Goal: Task Accomplishment & Management: Use online tool/utility

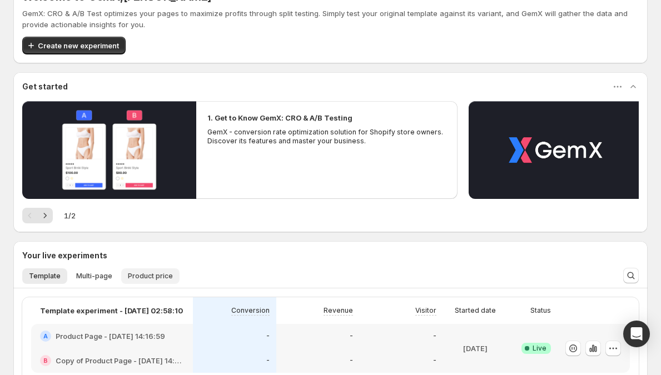
scroll to position [181, 0]
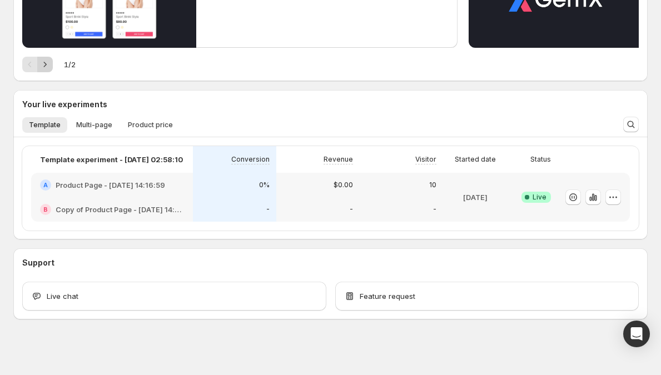
click at [51, 67] on button "Next" at bounding box center [45, 65] width 16 height 16
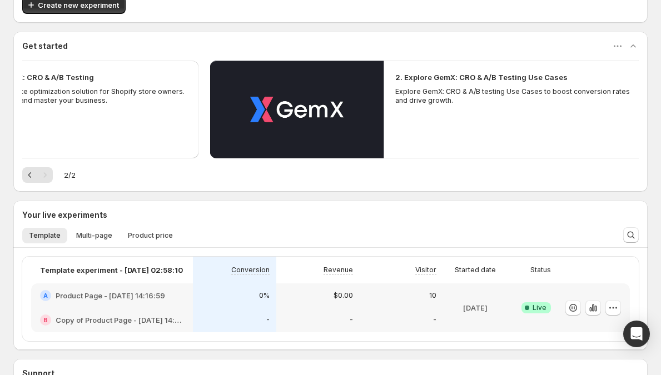
scroll to position [0, 0]
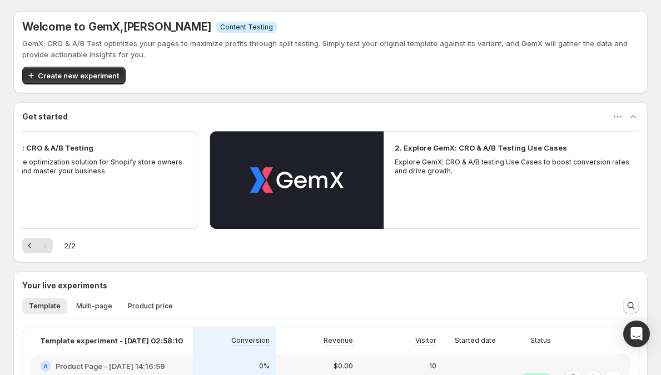
click at [48, 246] on div "Pagination" at bounding box center [45, 246] width 16 height 16
click at [31, 247] on icon "Previous" at bounding box center [29, 245] width 11 height 11
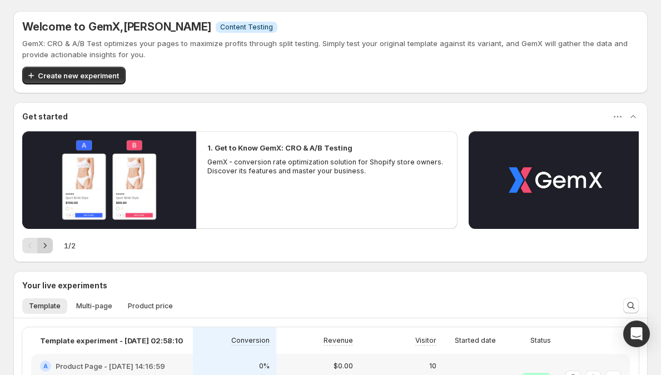
click at [49, 247] on icon "Next" at bounding box center [44, 245] width 11 height 11
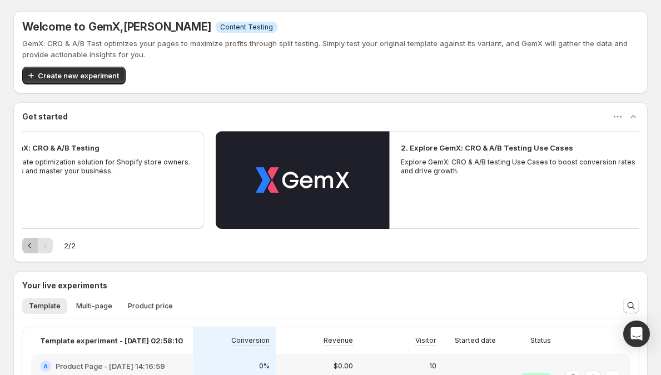
click at [31, 247] on icon "Previous" at bounding box center [29, 245] width 11 height 11
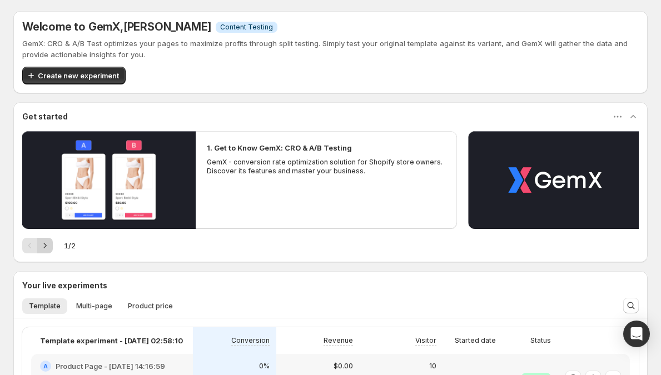
click at [41, 247] on icon "Next" at bounding box center [44, 245] width 11 height 11
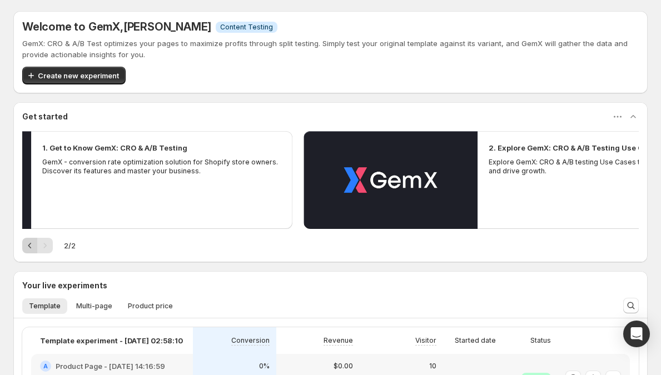
click at [31, 248] on icon "Previous" at bounding box center [29, 245] width 11 height 11
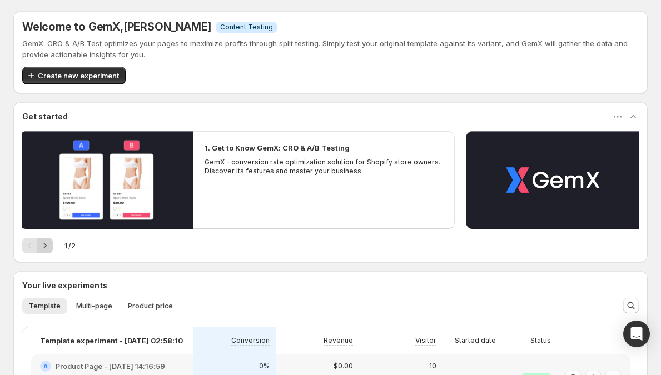
click at [41, 249] on icon "Next" at bounding box center [44, 245] width 11 height 11
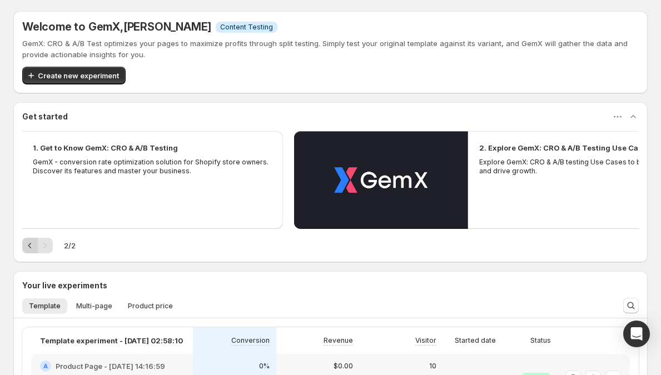
click at [36, 249] on button "Previous" at bounding box center [30, 246] width 16 height 16
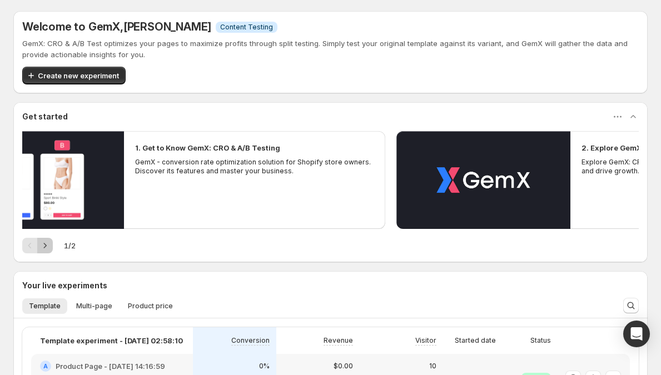
click at [43, 249] on icon "Next" at bounding box center [44, 245] width 11 height 11
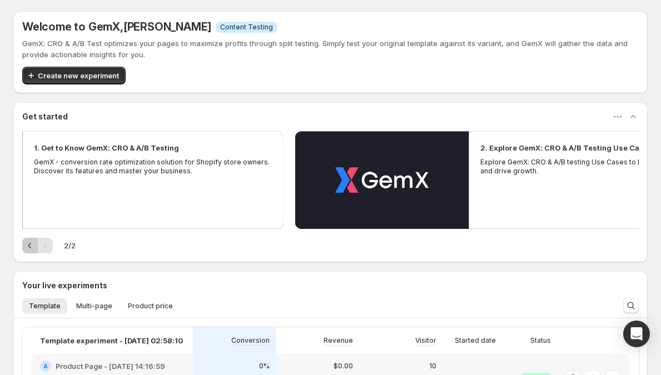
click at [32, 250] on icon "Previous" at bounding box center [29, 245] width 11 height 11
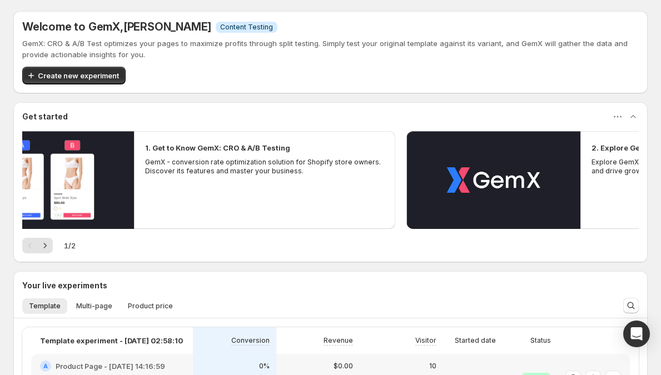
click at [36, 250] on div "Pagination" at bounding box center [30, 246] width 16 height 16
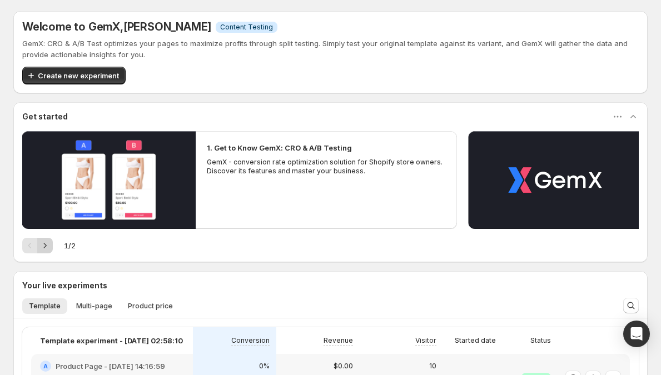
click at [49, 251] on icon "Next" at bounding box center [44, 245] width 11 height 11
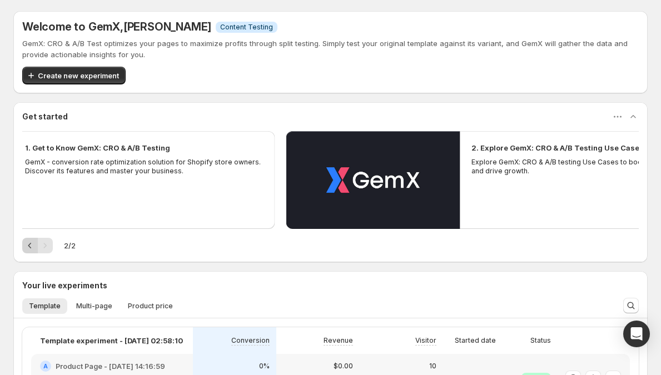
click at [32, 250] on icon "Previous" at bounding box center [29, 245] width 11 height 11
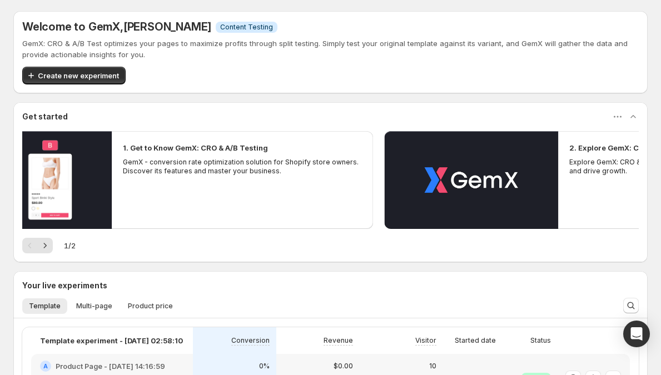
click at [56, 252] on div "1 / 2" at bounding box center [330, 246] width 617 height 16
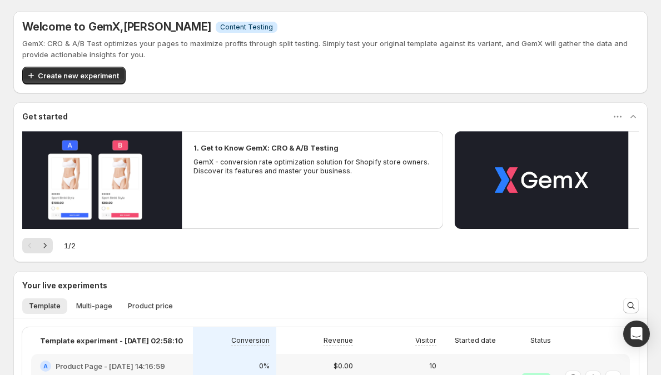
click at [53, 251] on div "1 / 2" at bounding box center [330, 246] width 617 height 16
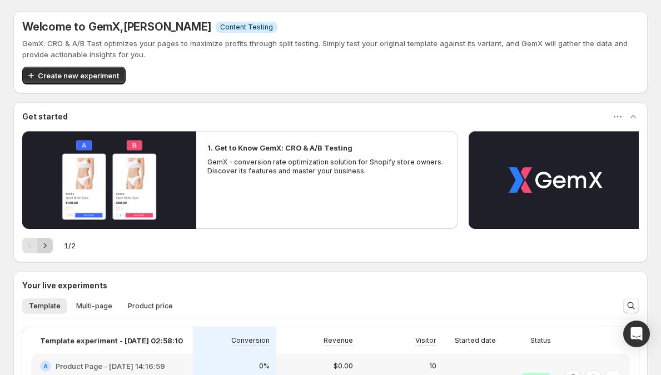
click at [51, 250] on button "Next" at bounding box center [45, 246] width 16 height 16
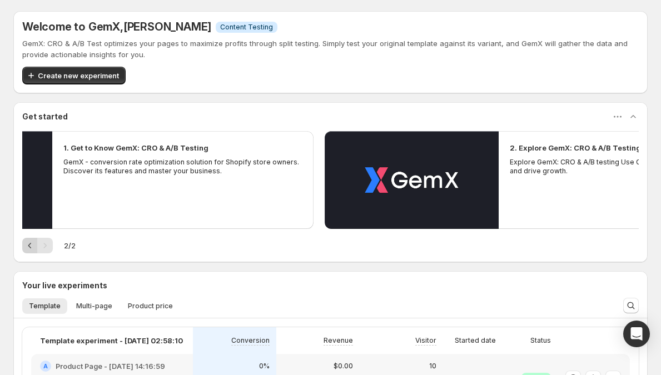
click at [34, 250] on icon "Previous" at bounding box center [29, 245] width 11 height 11
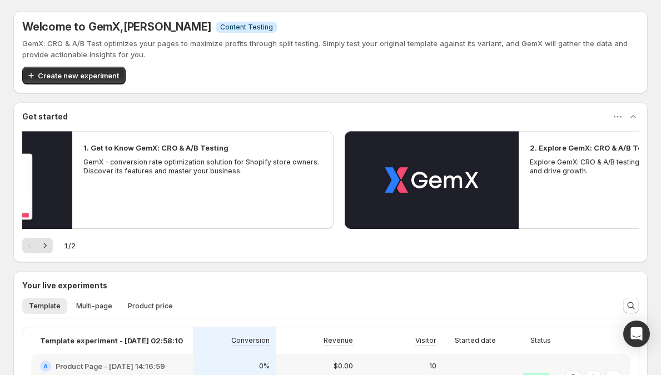
click at [49, 250] on icon "Next" at bounding box center [44, 245] width 11 height 11
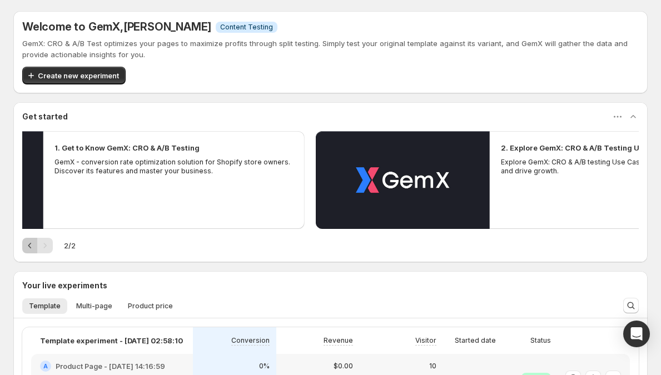
click at [33, 249] on icon "Previous" at bounding box center [29, 245] width 11 height 11
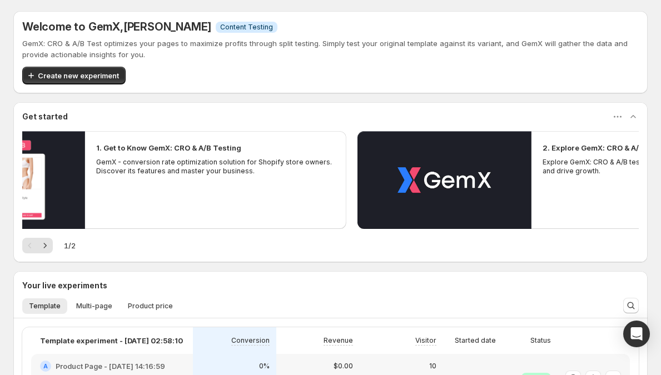
click at [43, 249] on icon "Next" at bounding box center [44, 245] width 11 height 11
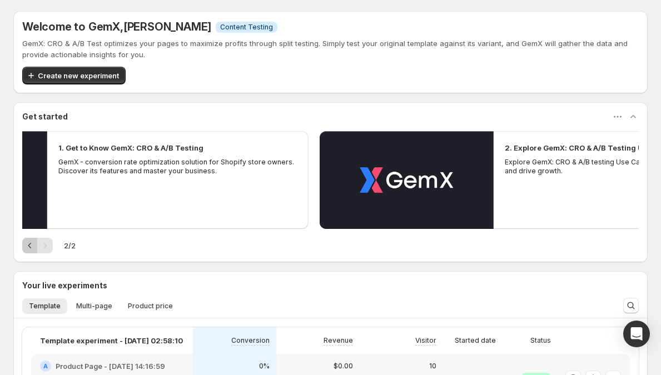
click at [31, 247] on icon "Previous" at bounding box center [29, 245] width 11 height 11
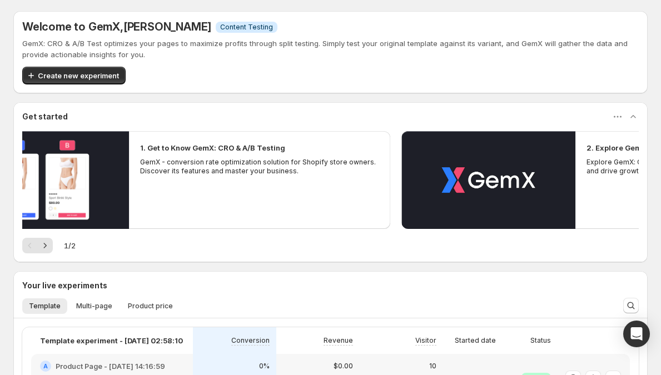
click at [38, 247] on button "Next" at bounding box center [45, 246] width 16 height 16
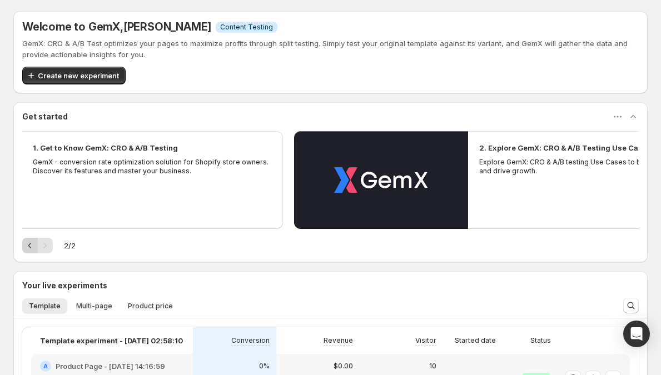
click at [32, 247] on icon "Previous" at bounding box center [29, 245] width 11 height 11
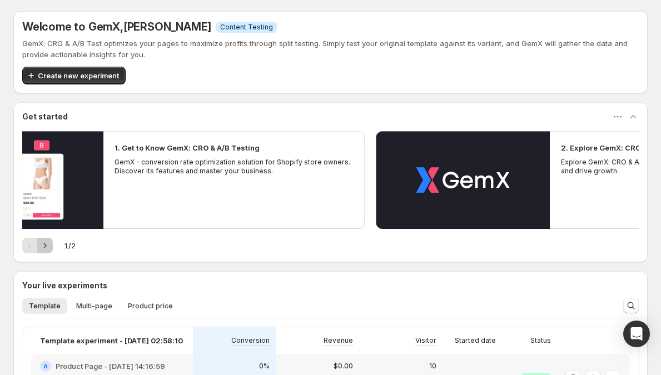
click at [43, 248] on icon "Next" at bounding box center [44, 245] width 11 height 11
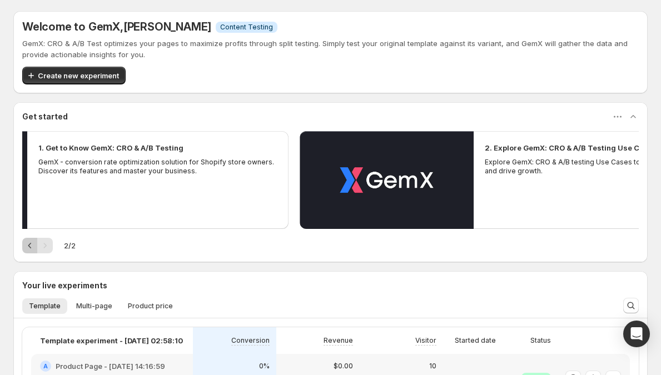
drag, startPoint x: 33, startPoint y: 247, endPoint x: 49, endPoint y: 247, distance: 16.1
click at [34, 247] on icon "Previous" at bounding box center [29, 245] width 11 height 11
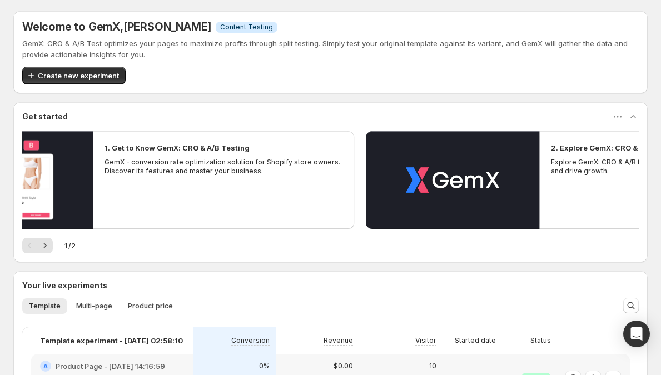
click at [49, 247] on icon "Next" at bounding box center [44, 245] width 11 height 11
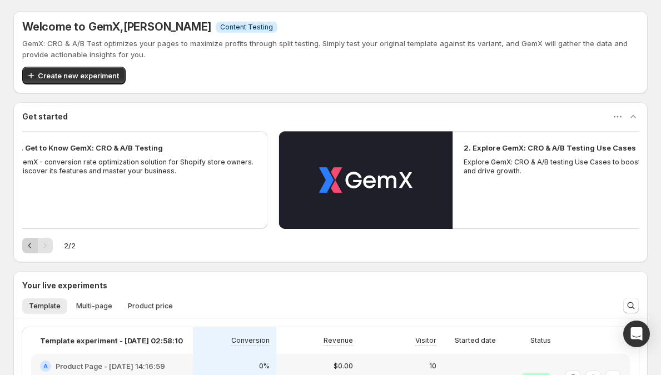
click at [34, 247] on icon "Previous" at bounding box center [29, 245] width 11 height 11
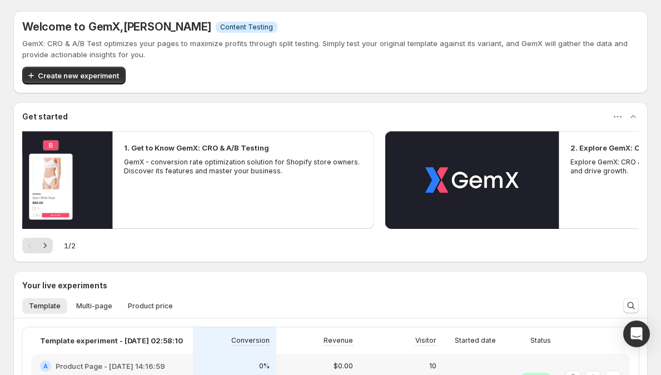
click at [44, 247] on icon "Next" at bounding box center [45, 245] width 3 height 5
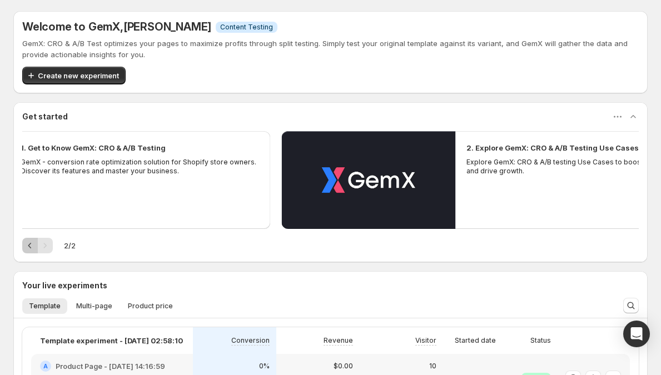
click at [31, 247] on icon "Previous" at bounding box center [29, 245] width 11 height 11
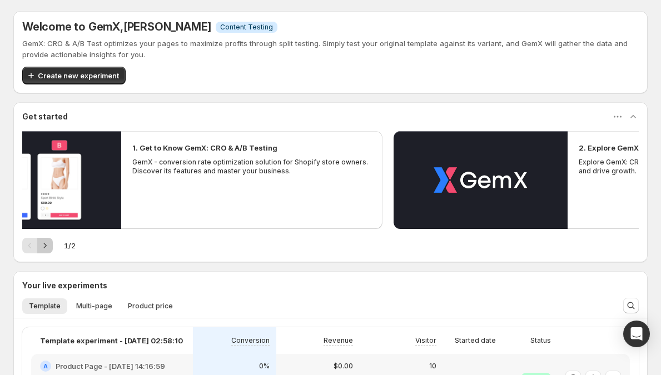
click at [44, 247] on icon "Next" at bounding box center [45, 245] width 3 height 5
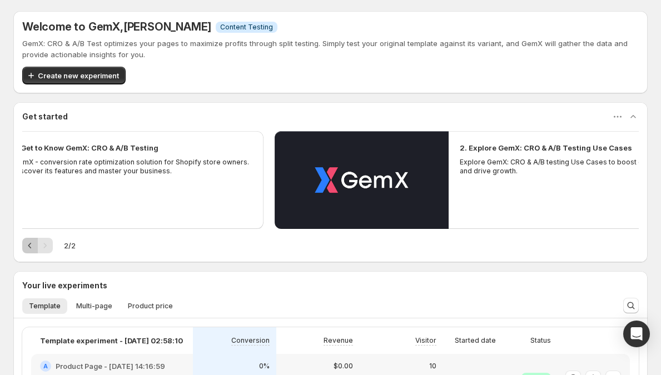
click at [33, 247] on icon "Previous" at bounding box center [29, 245] width 11 height 11
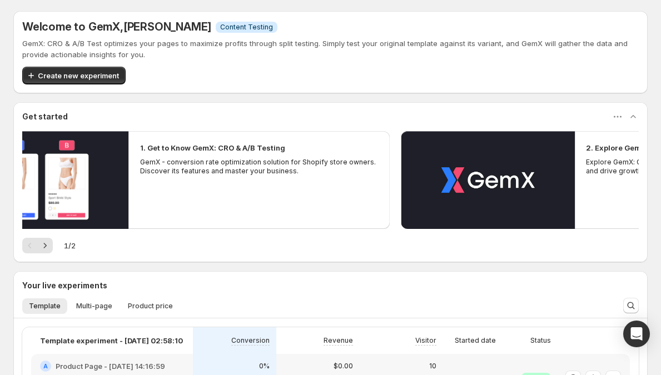
click at [44, 247] on icon "Next" at bounding box center [44, 245] width 11 height 11
click at [36, 246] on button "Previous" at bounding box center [30, 246] width 16 height 16
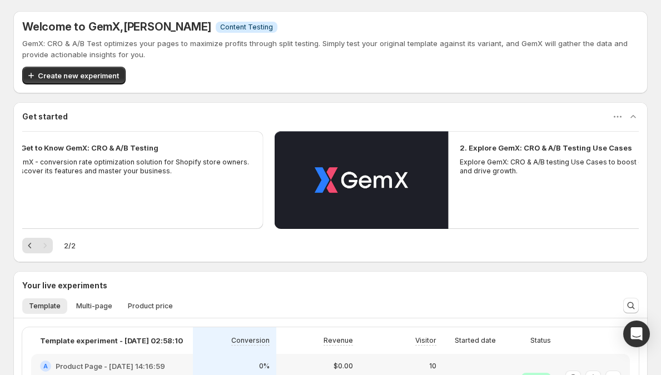
click at [42, 247] on icon "Next" at bounding box center [44, 245] width 11 height 11
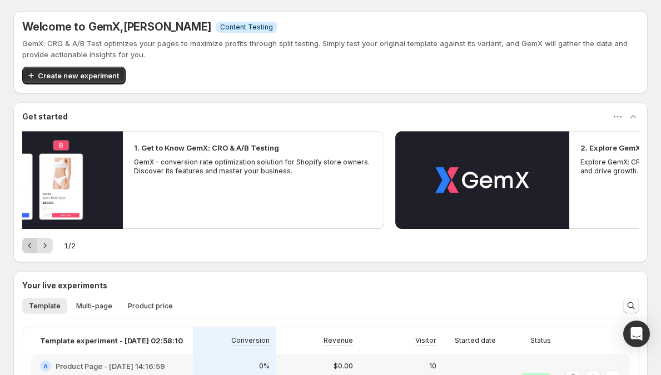
click at [36, 246] on button "Previous" at bounding box center [30, 246] width 16 height 16
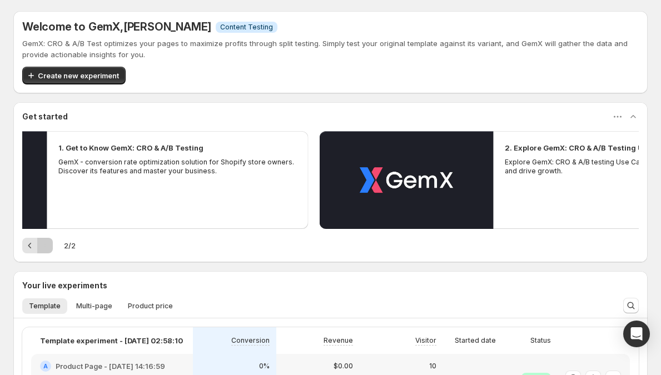
drag, startPoint x: 42, startPoint y: 247, endPoint x: 32, endPoint y: 246, distance: 10.6
click at [42, 247] on icon "Next" at bounding box center [44, 245] width 11 height 11
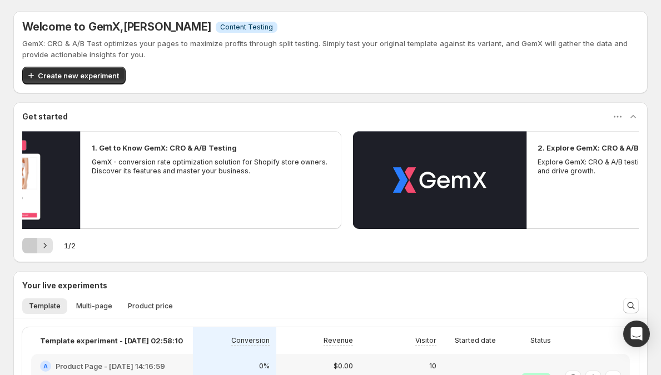
click at [32, 246] on icon "Previous" at bounding box center [29, 245] width 11 height 11
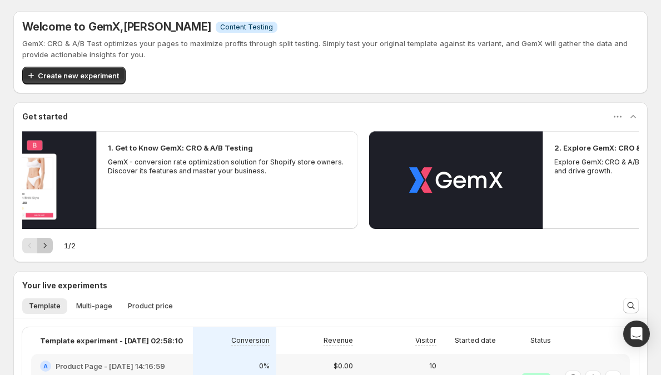
drag, startPoint x: 42, startPoint y: 246, endPoint x: 31, endPoint y: 245, distance: 10.6
click at [42, 246] on icon "Next" at bounding box center [44, 245] width 11 height 11
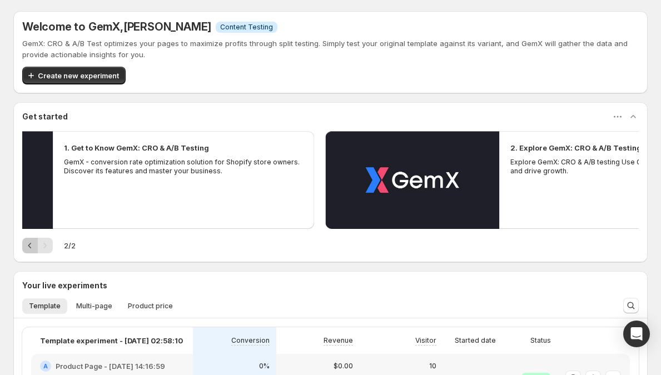
click at [31, 245] on icon "Previous" at bounding box center [29, 245] width 11 height 11
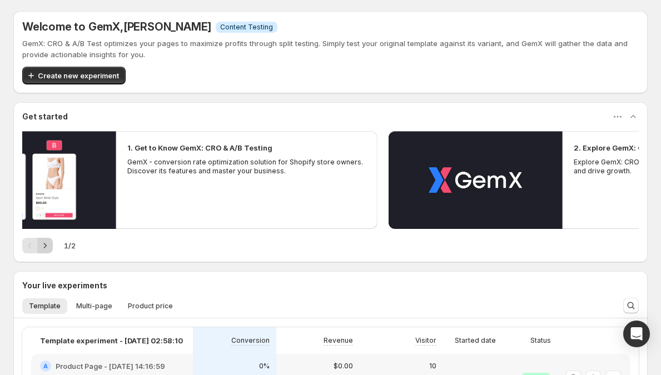
click at [42, 246] on icon "Next" at bounding box center [44, 245] width 11 height 11
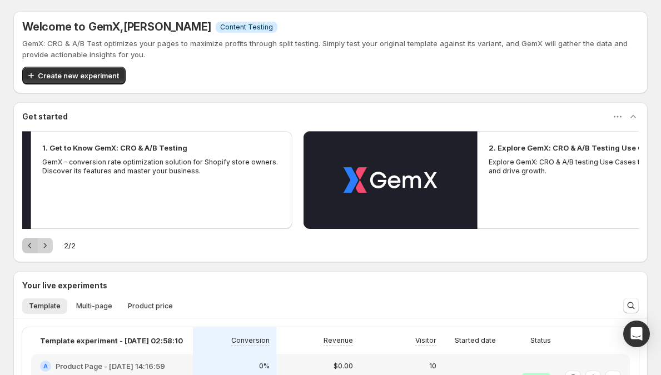
drag, startPoint x: 31, startPoint y: 246, endPoint x: 45, endPoint y: 247, distance: 14.5
click at [31, 246] on icon "Previous" at bounding box center [29, 245] width 11 height 11
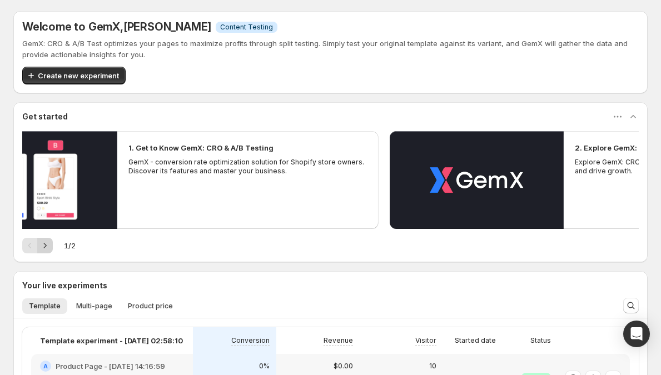
click at [45, 247] on icon "Next" at bounding box center [45, 245] width 3 height 5
click at [31, 247] on icon "Previous" at bounding box center [29, 245] width 11 height 11
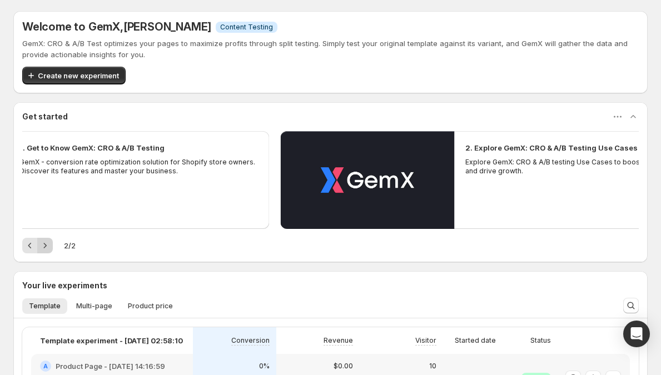
click at [42, 248] on icon "Next" at bounding box center [44, 245] width 11 height 11
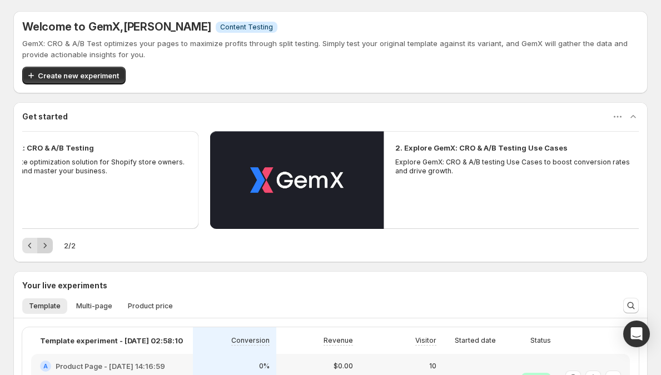
click at [42, 248] on div "Pagination" at bounding box center [45, 246] width 16 height 16
click at [47, 245] on div "Pagination" at bounding box center [45, 246] width 16 height 16
click at [66, 245] on span "2 / 2" at bounding box center [70, 245] width 12 height 11
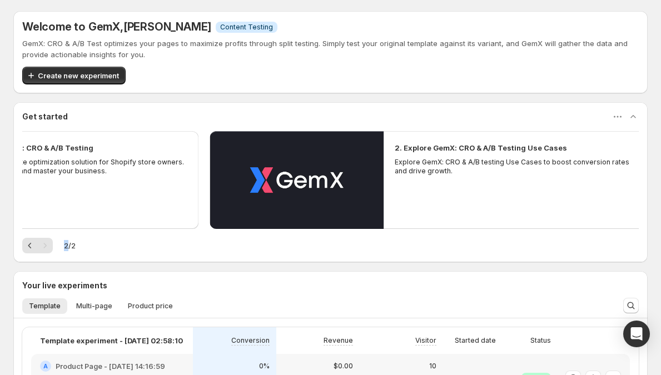
click at [66, 245] on span "2 / 2" at bounding box center [70, 245] width 12 height 11
click at [82, 247] on div "2 / 2" at bounding box center [330, 246] width 617 height 16
click at [76, 246] on div "2 / 2" at bounding box center [330, 246] width 617 height 16
click at [77, 245] on div "2 / 2" at bounding box center [330, 246] width 617 height 16
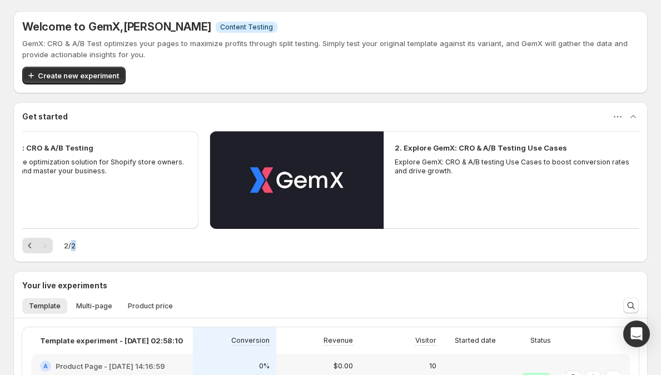
click at [77, 245] on div "2 / 2" at bounding box center [330, 246] width 617 height 16
click at [31, 249] on icon "Previous" at bounding box center [29, 245] width 11 height 11
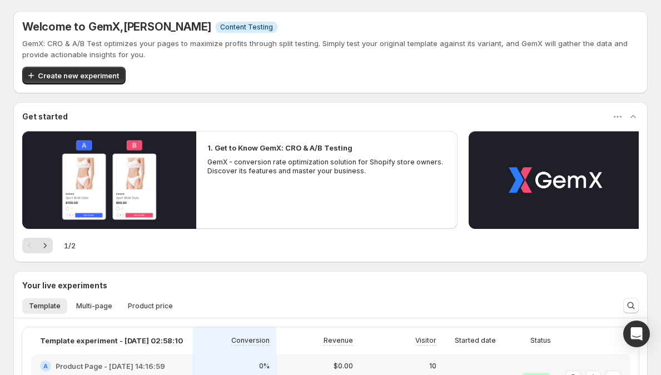
click at [66, 246] on span "1 / 2" at bounding box center [70, 245] width 12 height 11
click at [37, 117] on h3 "Get started" at bounding box center [45, 116] width 46 height 11
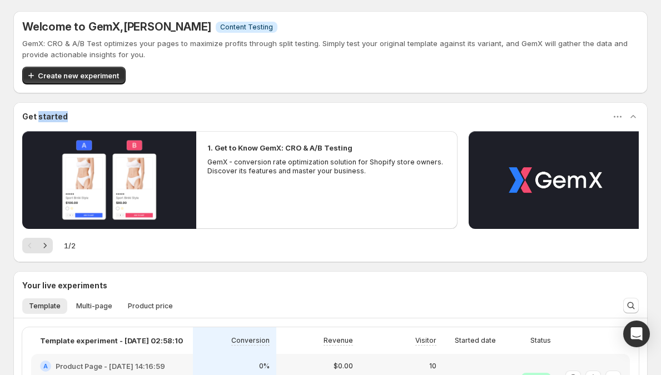
click at [37, 117] on h3 "Get started" at bounding box center [45, 116] width 46 height 11
click at [48, 116] on h3 "Get started" at bounding box center [45, 116] width 46 height 11
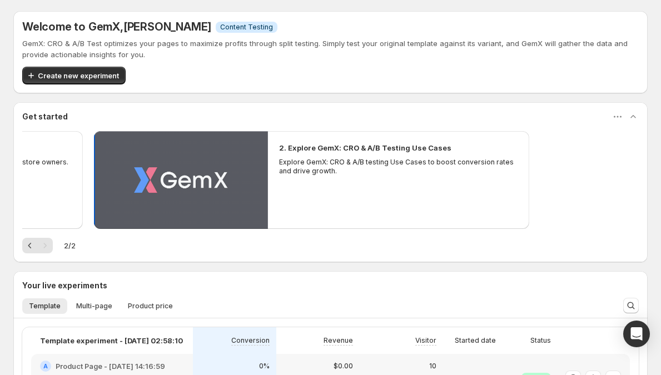
drag, startPoint x: 597, startPoint y: 181, endPoint x: 102, endPoint y: 184, distance: 494.9
click at [103, 184] on button "Play video" at bounding box center [181, 180] width 174 height 98
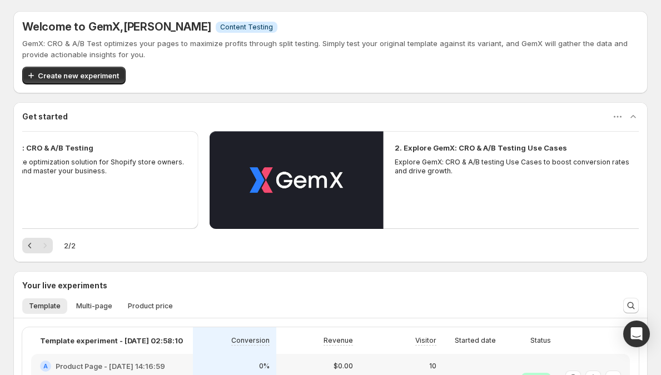
click at [172, 254] on div "1. Get to Know GemX: CRO & A/B Testing GemX - conversion rate optimization solu…" at bounding box center [330, 196] width 635 height 131
click at [619, 116] on icon "button" at bounding box center [617, 116] width 11 height 11
click at [623, 120] on icon "button" at bounding box center [617, 116] width 11 height 11
click at [638, 118] on icon "button" at bounding box center [633, 116] width 11 height 11
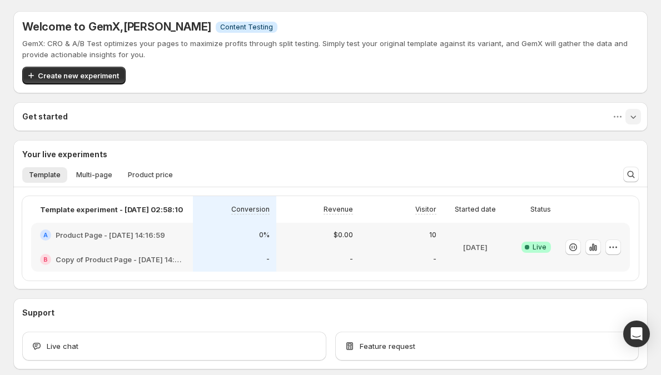
click at [648, 111] on div "Get started" at bounding box center [330, 116] width 635 height 29
click at [639, 118] on icon "button" at bounding box center [633, 116] width 11 height 11
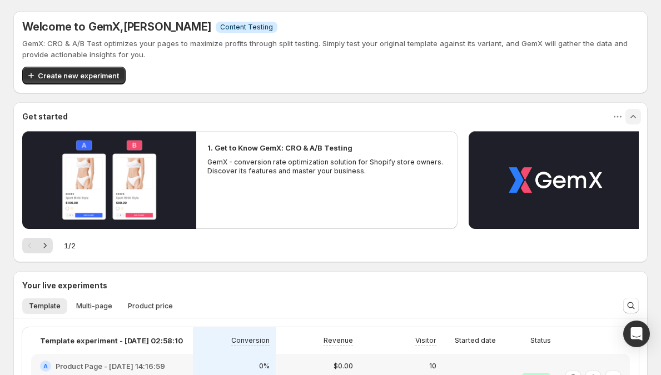
click at [61, 113] on h3 "Get started" at bounding box center [45, 116] width 46 height 11
click at [71, 115] on div "Get started" at bounding box center [330, 116] width 617 height 11
click at [144, 45] on p "GemX: CRO & A/B Test optimizes your pages to maximize profits through split tes…" at bounding box center [330, 49] width 617 height 22
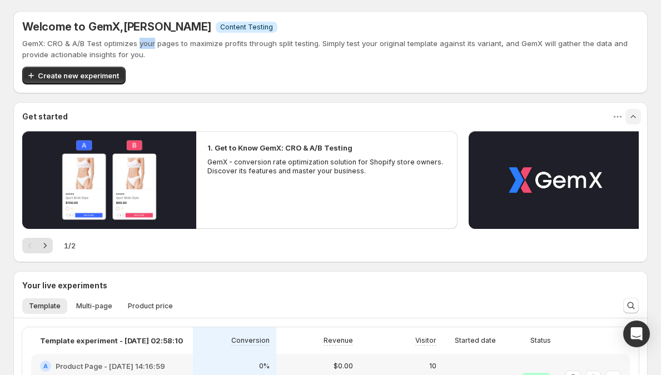
click at [144, 45] on p "GemX: CRO & A/B Test optimizes your pages to maximize profits through split tes…" at bounding box center [330, 49] width 617 height 22
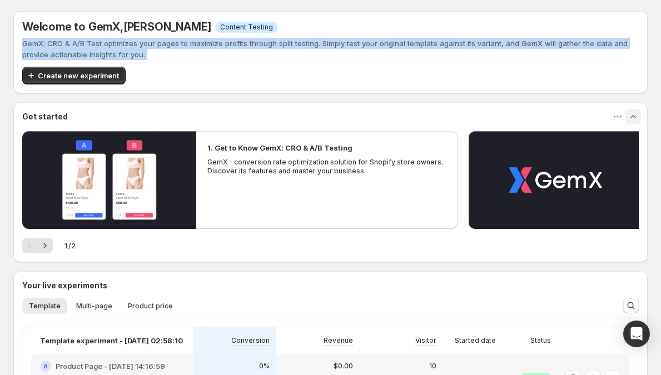
click at [144, 45] on p "GemX: CRO & A/B Test optimizes your pages to maximize profits through split tes…" at bounding box center [330, 49] width 617 height 22
click at [147, 46] on p "GemX: CRO & A/B Test optimizes your pages to maximize profits through split tes…" at bounding box center [330, 49] width 617 height 22
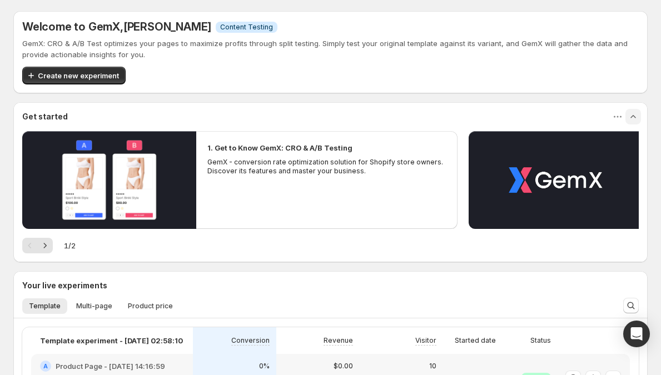
click at [151, 33] on span ", [PERSON_NAME]" at bounding box center [165, 26] width 91 height 13
click at [143, 39] on p "GemX: CRO & A/B Test optimizes your pages to maximize profits through split tes…" at bounding box center [330, 49] width 617 height 22
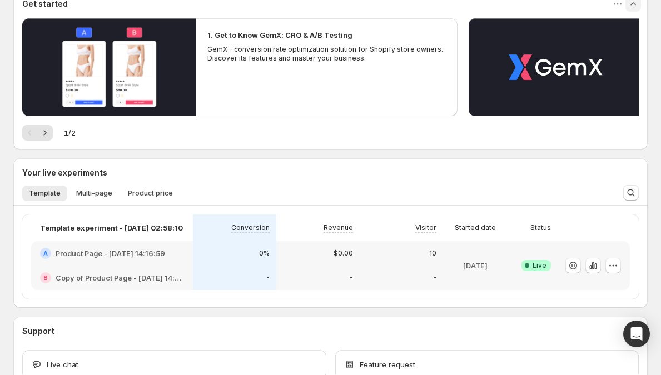
scroll to position [186, 0]
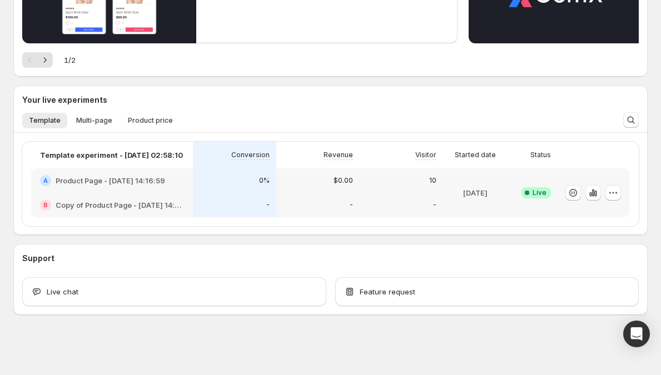
click at [628, 118] on div at bounding box center [631, 120] width 24 height 22
click at [630, 118] on div "Welcome to GemX , [PERSON_NAME] Info Content Testing GemX: CRO & A/B Test optim…" at bounding box center [330, 94] width 661 height 561
click at [633, 122] on div "Welcome to GemX , [PERSON_NAME] Info Content Testing GemX: CRO & A/B Test optim…" at bounding box center [330, 94] width 661 height 561
click at [638, 118] on div "Welcome to GemX , [PERSON_NAME] Info Content Testing GemX: CRO & A/B Test optim…" at bounding box center [330, 94] width 661 height 561
click at [638, 120] on div "Welcome to GemX , [PERSON_NAME] Info Content Testing GemX: CRO & A/B Test optim…" at bounding box center [330, 94] width 661 height 561
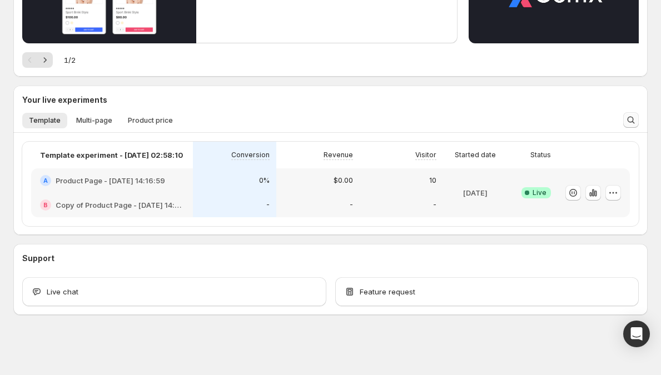
click at [638, 120] on div "Welcome to GemX , [PERSON_NAME] Info Content Testing GemX: CRO & A/B Test optim…" at bounding box center [330, 94] width 661 height 561
click at [648, 138] on div "Template experiment - [DATE] 02:58:10 Conversion Revenue Visitor Started date S…" at bounding box center [330, 184] width 635 height 102
click at [635, 117] on div "Welcome to GemX , [PERSON_NAME] Info Content Testing GemX: CRO & A/B Test optim…" at bounding box center [330, 94] width 661 height 561
click at [637, 122] on div "Welcome to GemX , [PERSON_NAME] Info Content Testing GemX: CRO & A/B Test optim…" at bounding box center [330, 94] width 661 height 561
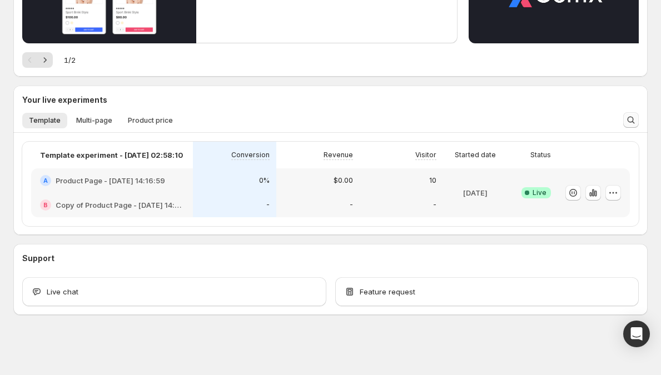
click at [638, 120] on div "Welcome to GemX , [PERSON_NAME] Info Content Testing GemX: CRO & A/B Test optim…" at bounding box center [330, 94] width 661 height 561
click at [655, 132] on div "Welcome to GemX , [PERSON_NAME] Info Content Testing GemX: CRO & A/B Test optim…" at bounding box center [330, 94] width 661 height 561
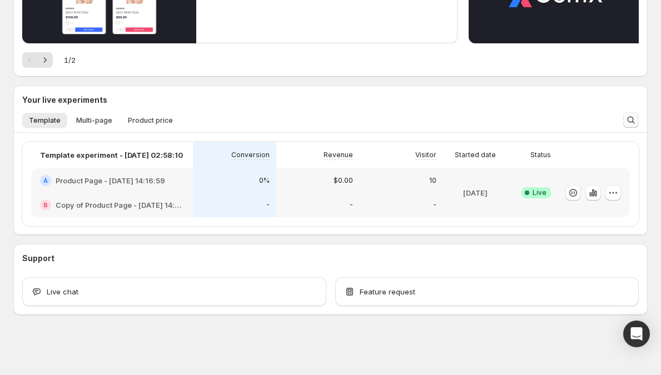
click at [637, 125] on icon "Search and filter results" at bounding box center [631, 120] width 11 height 11
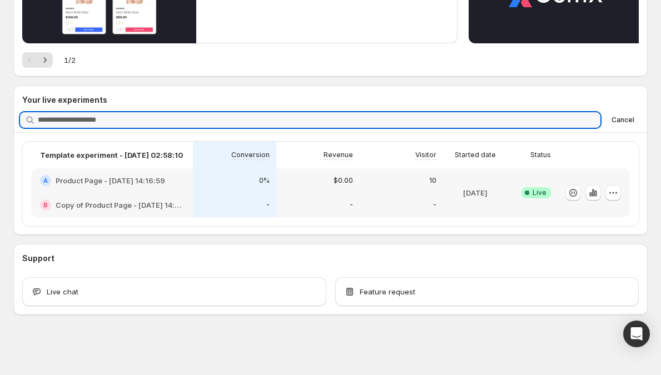
click at [638, 125] on button "Cancel" at bounding box center [623, 119] width 32 height 13
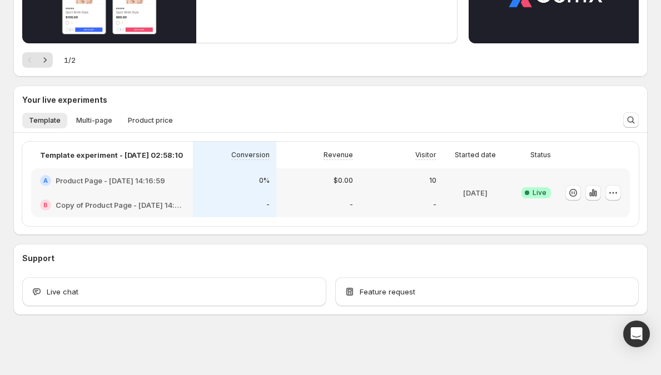
click at [637, 125] on icon "Search and filter results" at bounding box center [631, 120] width 11 height 11
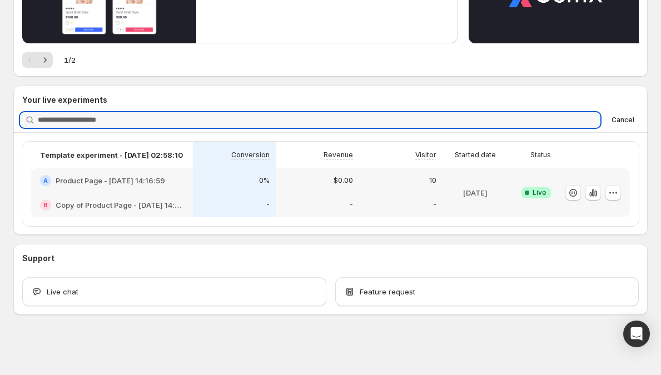
click at [638, 125] on button "Cancel" at bounding box center [623, 119] width 32 height 13
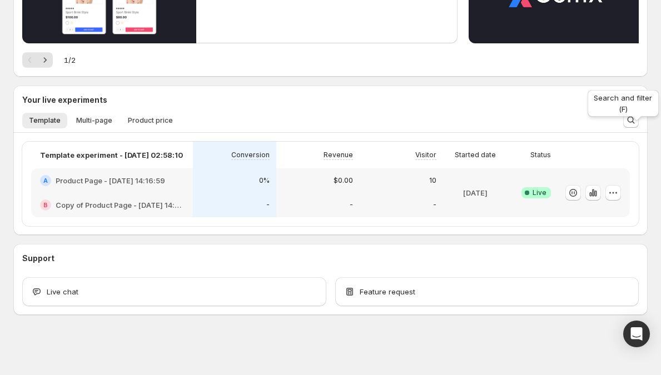
click at [637, 125] on icon "Search and filter results" at bounding box center [631, 120] width 11 height 11
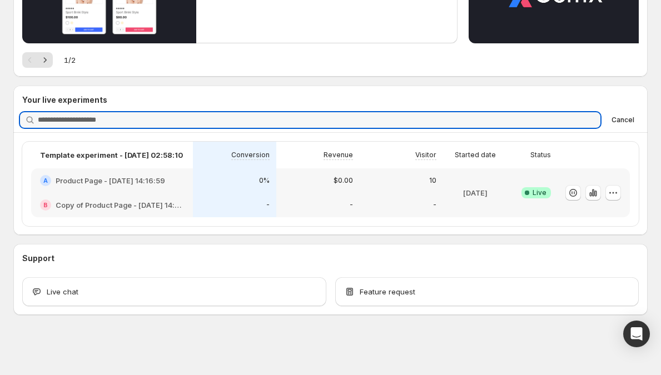
click at [638, 125] on button "Cancel" at bounding box center [623, 119] width 32 height 13
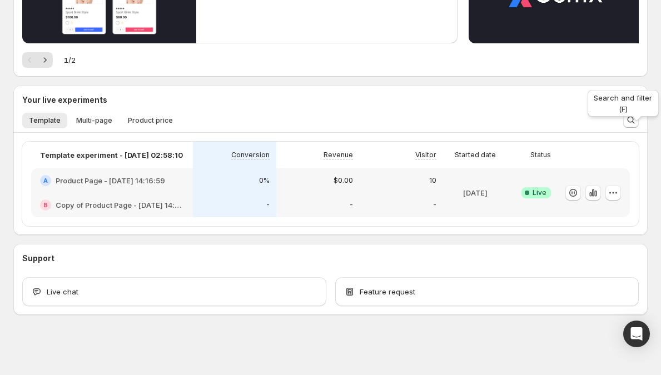
click at [631, 118] on div "Search and filter (F)" at bounding box center [624, 106] width 76 height 36
click at [636, 119] on div "Search and filter (F)" at bounding box center [624, 106] width 76 height 36
click at [635, 122] on div "Search and filter (F)" at bounding box center [624, 106] width 76 height 36
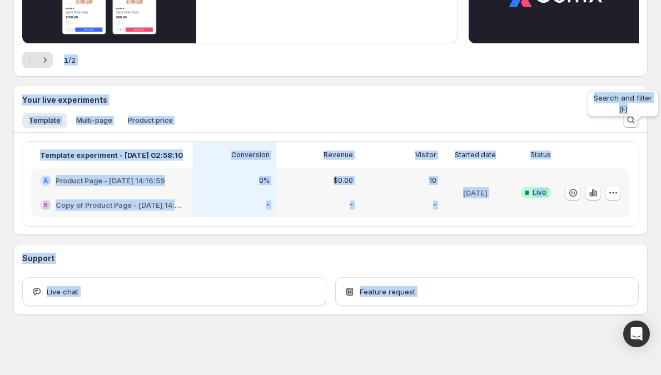
click at [635, 122] on div "Search and filter (F)" at bounding box center [624, 106] width 76 height 36
click at [635, 125] on icon "Search and filter results" at bounding box center [631, 120] width 11 height 11
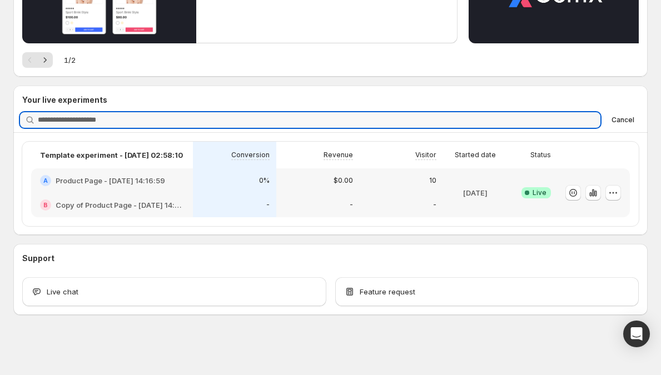
click at [635, 125] on button "Cancel" at bounding box center [623, 119] width 32 height 13
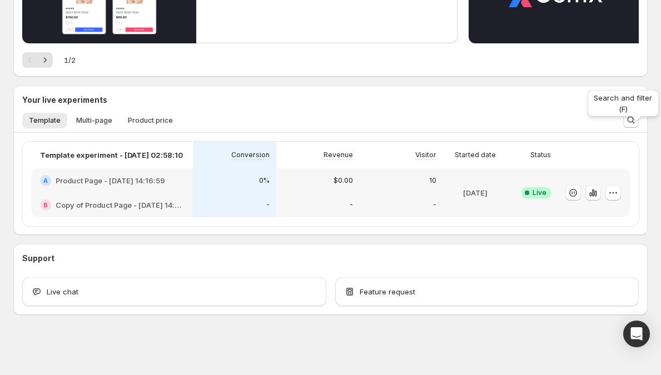
click at [635, 125] on icon "Search and filter results" at bounding box center [631, 120] width 11 height 11
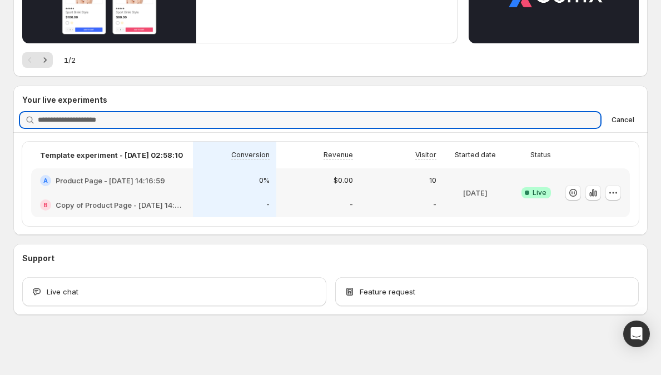
click at [635, 125] on button "Cancel" at bounding box center [623, 119] width 32 height 13
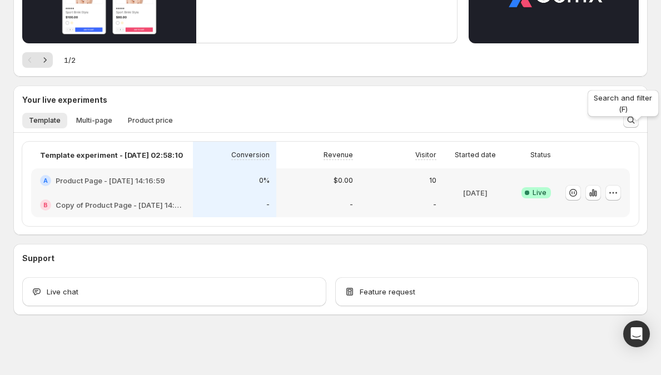
click at [638, 122] on div "Search and filter (F)" at bounding box center [624, 106] width 76 height 36
click at [637, 123] on icon "Search and filter results" at bounding box center [631, 120] width 11 height 11
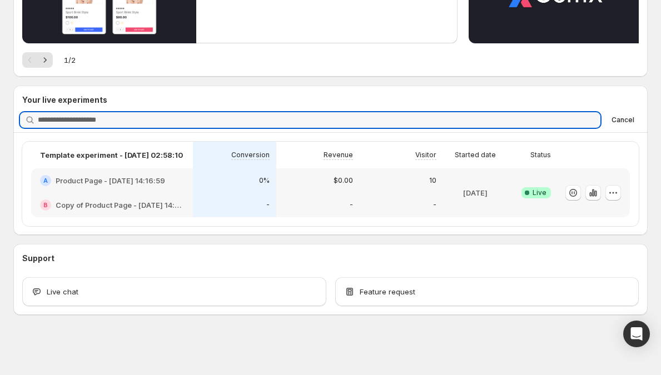
click at [637, 127] on div "Searching experiments Cancel" at bounding box center [329, 120] width 619 height 16
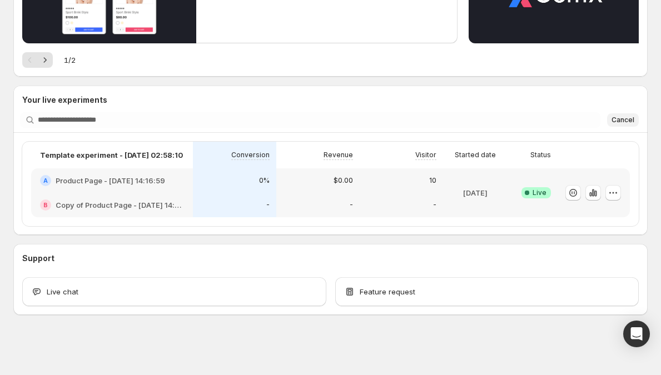
click at [635, 124] on span "Cancel" at bounding box center [623, 120] width 23 height 9
click at [636, 126] on button "Search and filter results" at bounding box center [631, 120] width 16 height 16
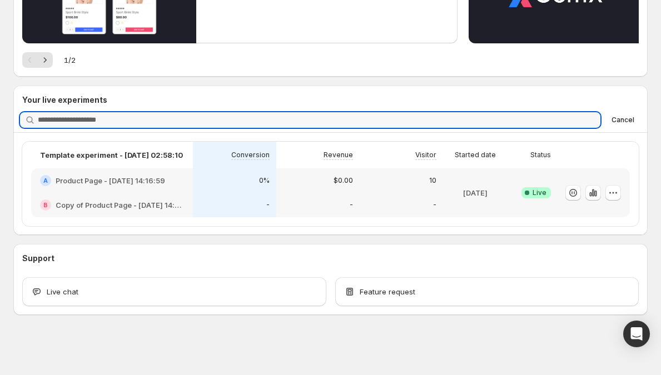
click at [636, 126] on button "Cancel" at bounding box center [623, 119] width 32 height 13
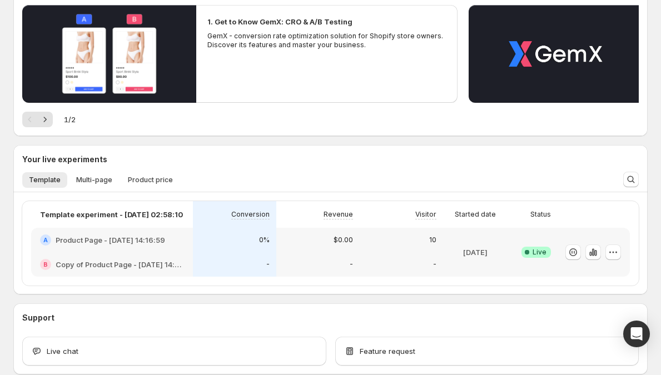
scroll to position [44, 0]
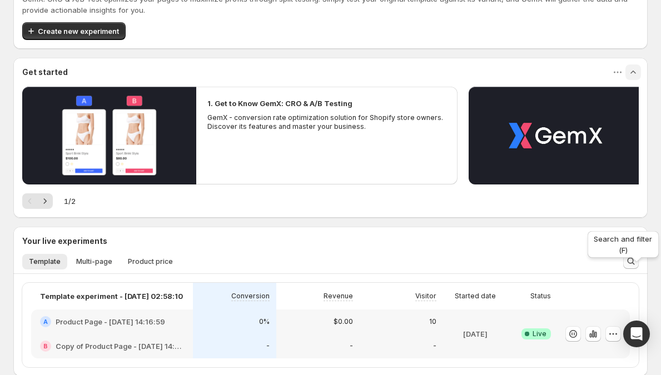
click at [637, 265] on icon "Search and filter results" at bounding box center [631, 261] width 11 height 11
click at [635, 265] on span "Cancel" at bounding box center [623, 261] width 23 height 9
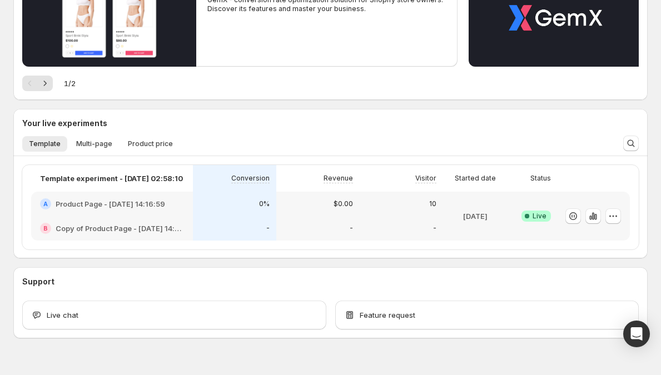
scroll to position [186, 0]
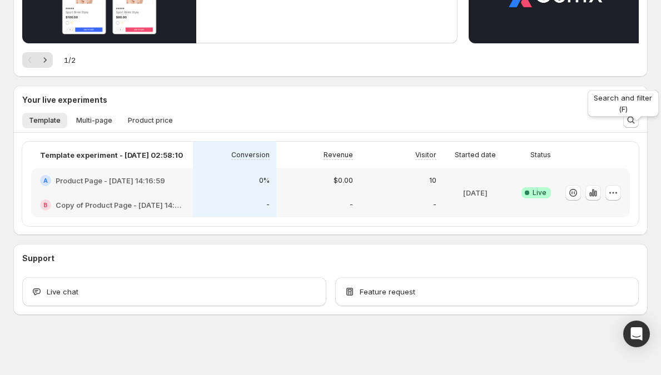
click at [636, 118] on div "Search and filter (F)" at bounding box center [624, 106] width 76 height 36
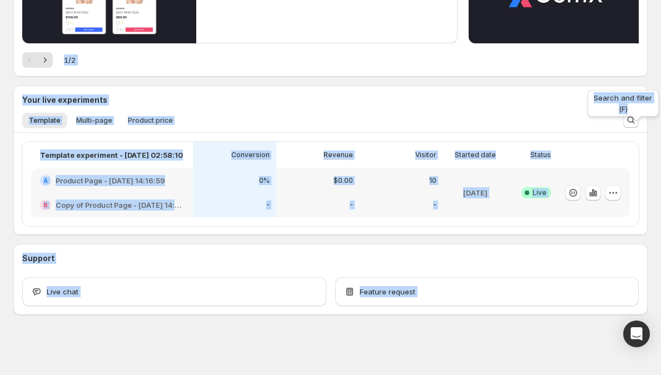
click at [636, 118] on div "Search and filter (F)" at bounding box center [624, 106] width 76 height 36
click at [636, 122] on div "Search and filter (F)" at bounding box center [624, 106] width 76 height 36
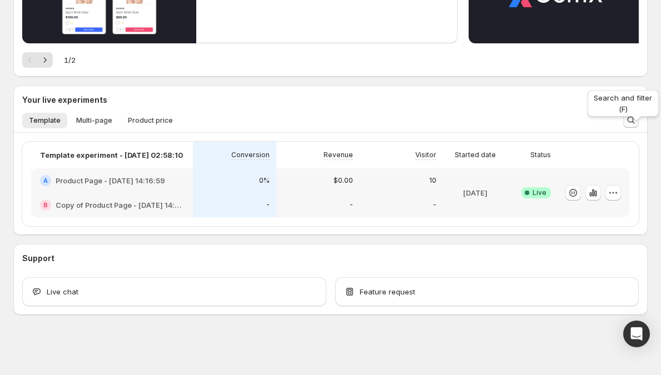
click at [635, 126] on button "Search and filter results" at bounding box center [631, 120] width 16 height 16
click at [635, 126] on button "Cancel" at bounding box center [623, 119] width 32 height 13
click at [635, 126] on button "Search and filter results" at bounding box center [631, 120] width 16 height 16
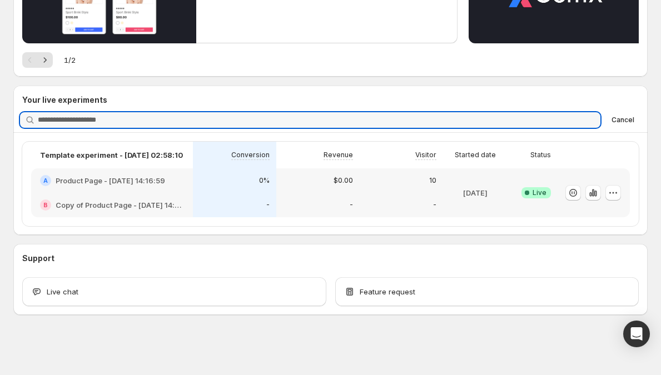
click at [635, 126] on button "Cancel" at bounding box center [623, 119] width 32 height 13
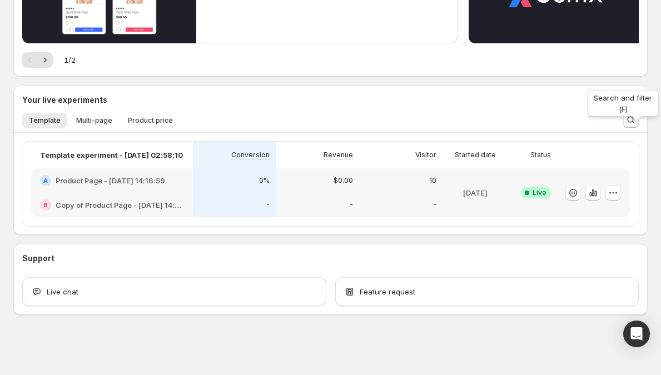
click at [635, 126] on button "Search and filter results" at bounding box center [631, 120] width 16 height 16
click at [635, 126] on button "Cancel" at bounding box center [623, 119] width 32 height 13
click at [54, 106] on div "Your live experiments" at bounding box center [330, 97] width 635 height 22
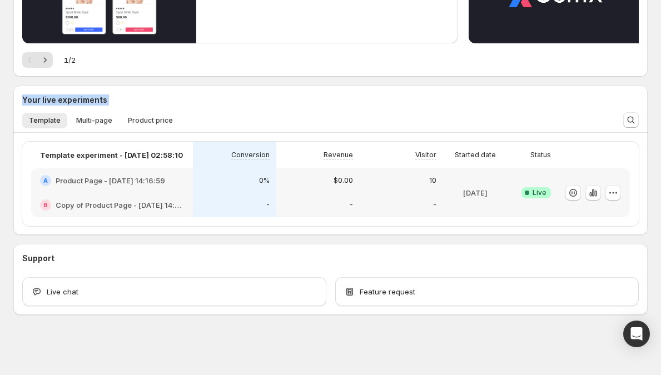
click at [56, 102] on h3 "Your live experiments" at bounding box center [64, 100] width 85 height 11
click at [89, 118] on span "Multi-page" at bounding box center [94, 120] width 36 height 9
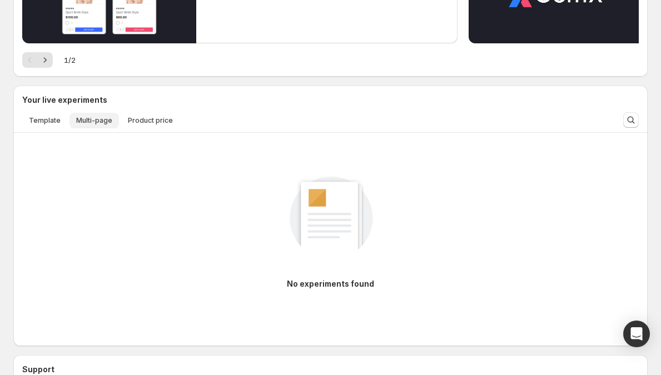
click at [107, 121] on span "Multi-page" at bounding box center [94, 120] width 36 height 9
click at [142, 120] on span "Product price" at bounding box center [150, 120] width 45 height 9
click at [108, 121] on span "Multi-page" at bounding box center [94, 120] width 36 height 9
click at [34, 120] on span "Template" at bounding box center [45, 120] width 32 height 9
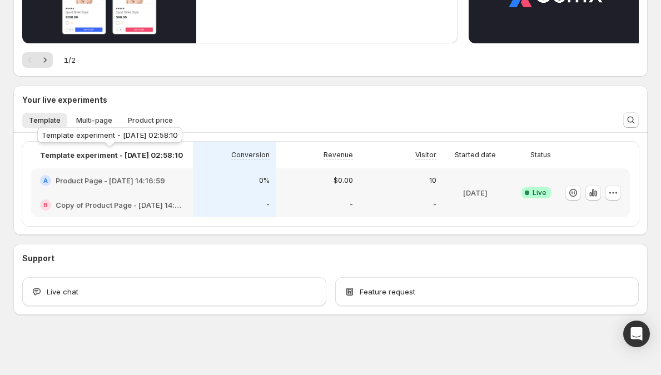
click at [120, 153] on p "Template experiment - [DATE] 02:58:10" at bounding box center [111, 155] width 143 height 11
click at [619, 190] on icon "button" at bounding box center [613, 192] width 11 height 11
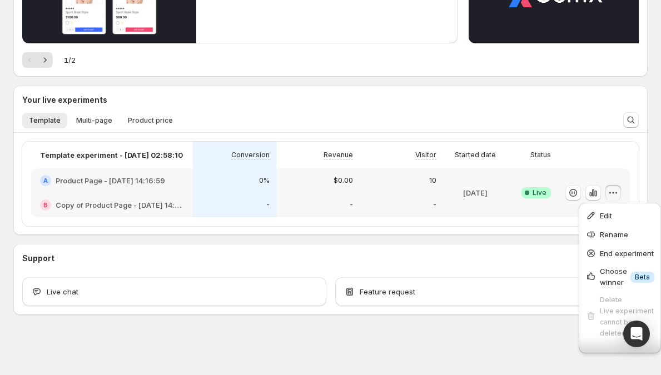
click at [553, 227] on div "Template experiment - [DATE] 02:58:10 Conversion Revenue Visitor Started date S…" at bounding box center [330, 184] width 635 height 102
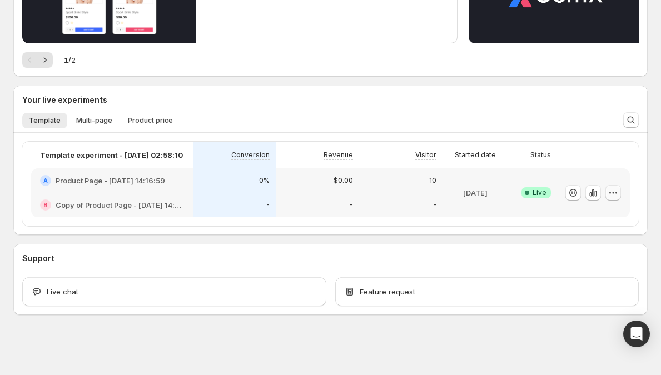
click at [619, 190] on icon "button" at bounding box center [613, 192] width 11 height 11
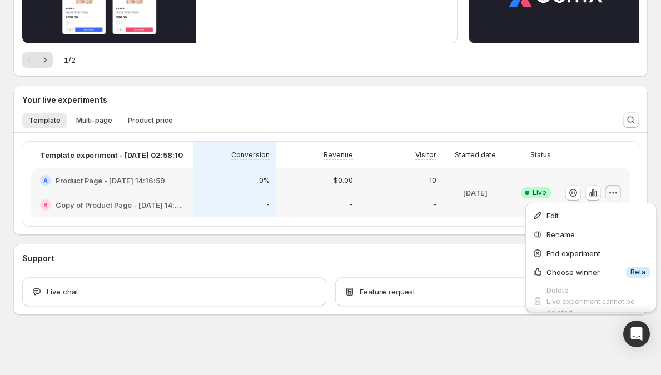
click at [619, 190] on icon "button" at bounding box center [613, 192] width 11 height 11
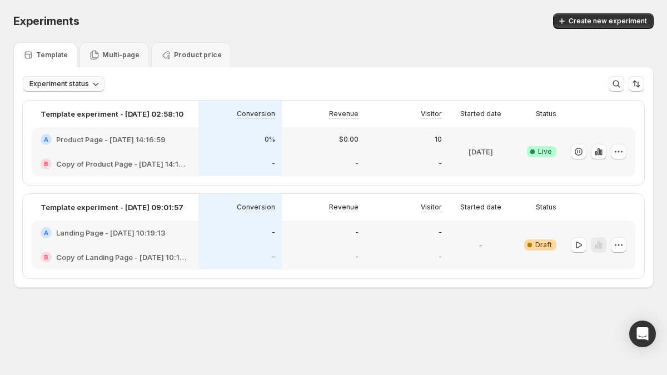
click at [79, 85] on span "Experiment status" at bounding box center [59, 84] width 60 height 9
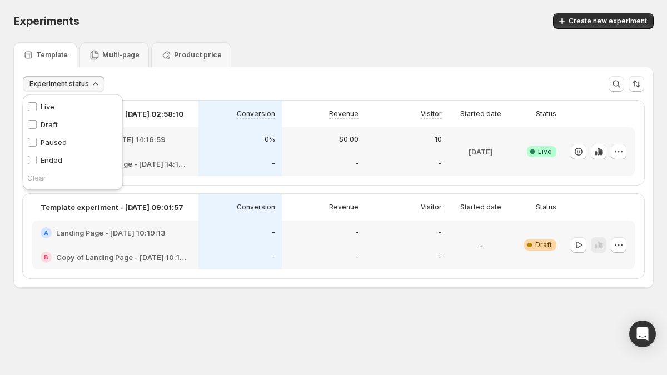
click at [82, 84] on span "Experiment status" at bounding box center [59, 84] width 60 height 9
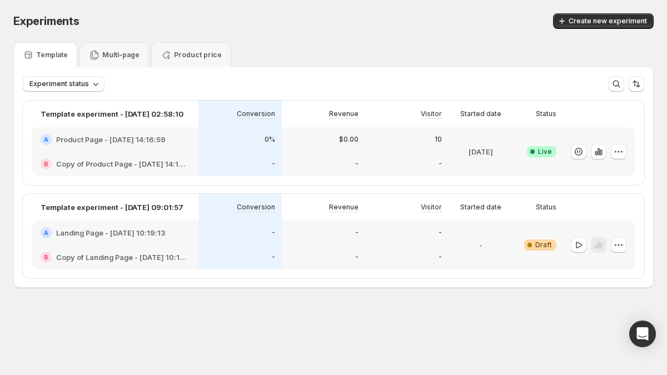
click at [62, 21] on span "Experiments" at bounding box center [46, 20] width 66 height 13
click at [90, 20] on div "Experiments" at bounding box center [162, 21] width 299 height 16
click at [474, 65] on div "Template Multi-page Product price" at bounding box center [333, 54] width 641 height 25
click at [487, 43] on div "Template Multi-page Product price" at bounding box center [333, 54] width 641 height 25
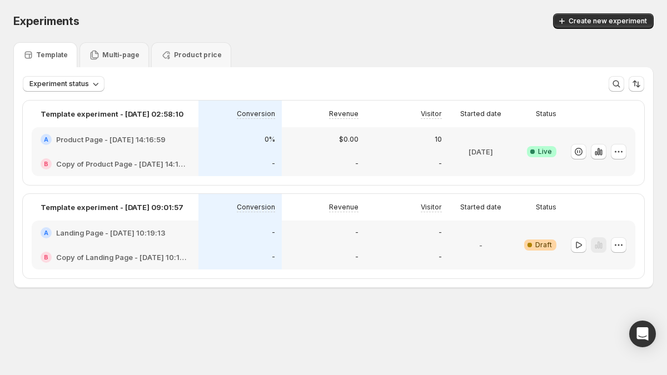
click at [512, 24] on div "Create new experiment" at bounding box center [487, 21] width 333 height 16
click at [204, 55] on p "Product price" at bounding box center [198, 55] width 48 height 9
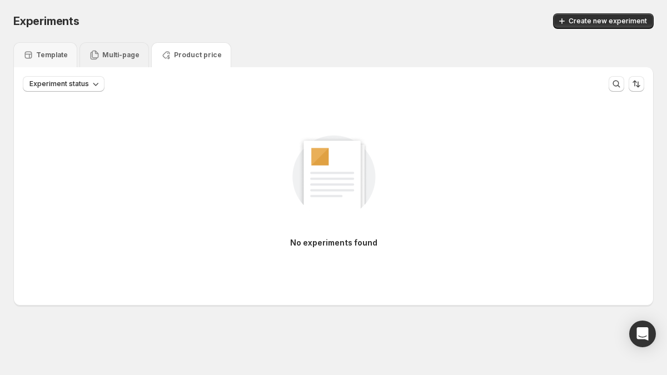
click at [89, 54] on icon at bounding box center [94, 54] width 11 height 11
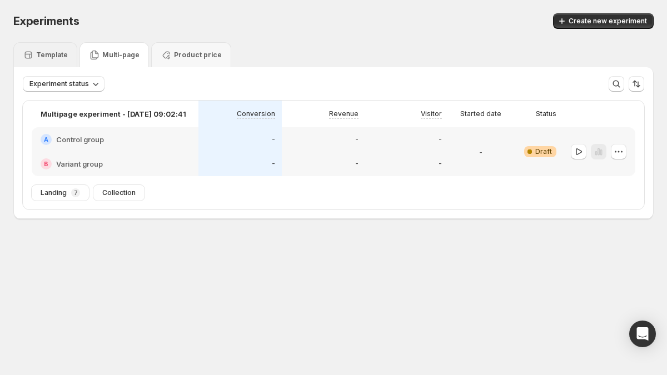
click at [39, 53] on p "Template" at bounding box center [52, 55] width 32 height 9
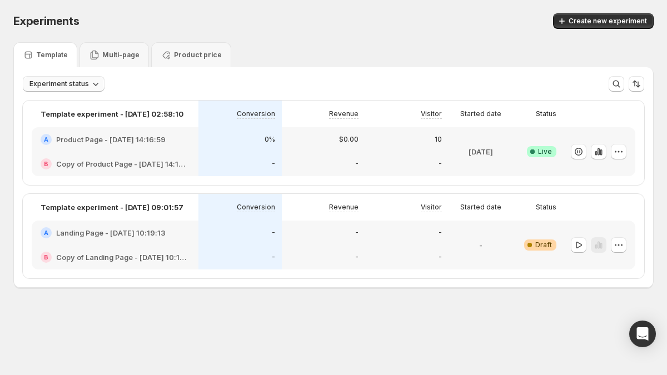
click at [49, 81] on span "Experiment status" at bounding box center [59, 84] width 60 height 9
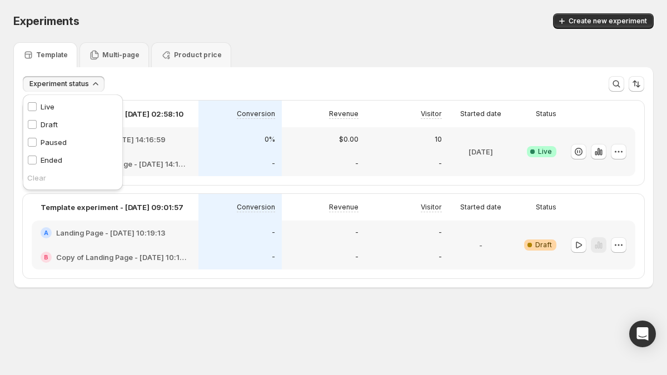
click at [59, 85] on span "Experiment status" at bounding box center [59, 84] width 60 height 9
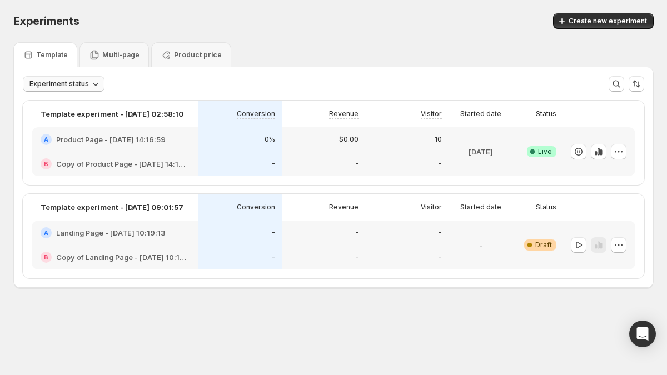
click at [44, 80] on span "Experiment status" at bounding box center [59, 84] width 60 height 9
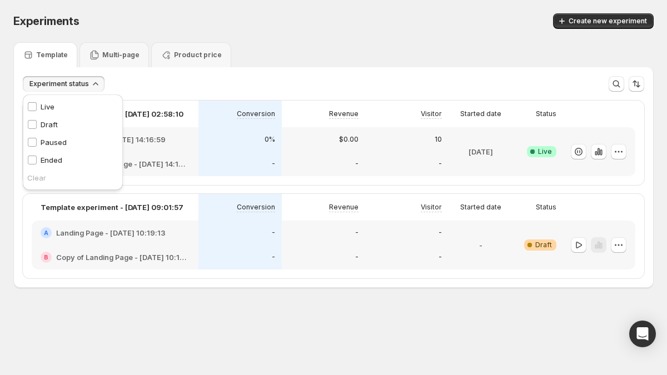
click at [70, 107] on div "Live Live" at bounding box center [73, 107] width 100 height 18
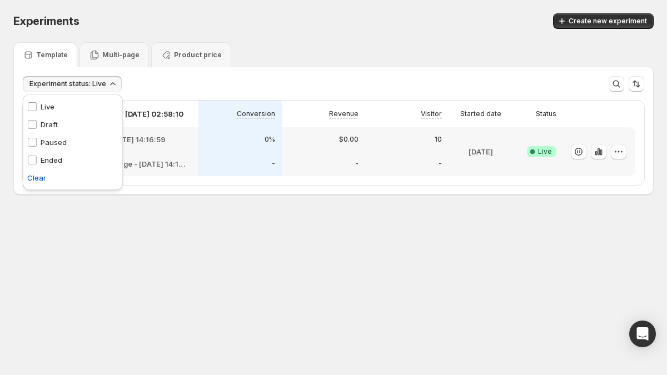
click at [67, 107] on div "Live Live" at bounding box center [73, 107] width 100 height 18
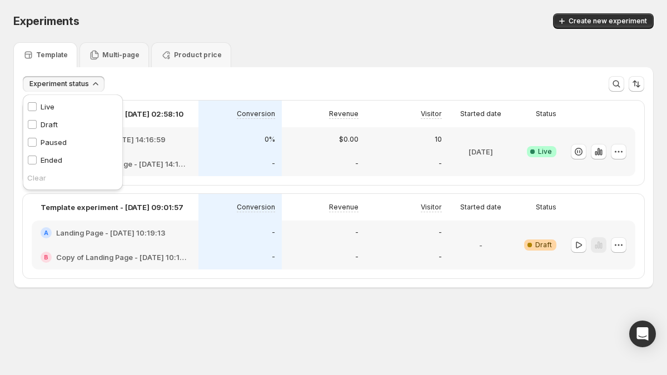
click at [67, 107] on div "Live Live" at bounding box center [73, 107] width 100 height 18
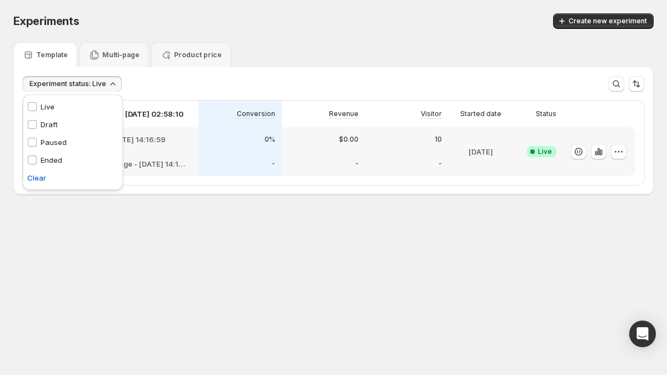
click at [66, 121] on div "Draft Draft" at bounding box center [73, 125] width 100 height 18
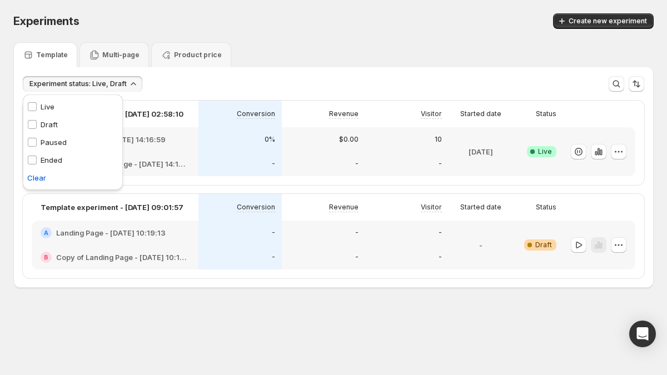
click at [48, 141] on p "Paused" at bounding box center [54, 142] width 26 height 11
click at [47, 158] on p "Ended" at bounding box center [52, 160] width 22 height 11
click at [170, 82] on span "Experiment status: Live, Draft, Paused, Ended" at bounding box center [104, 84] width 151 height 9
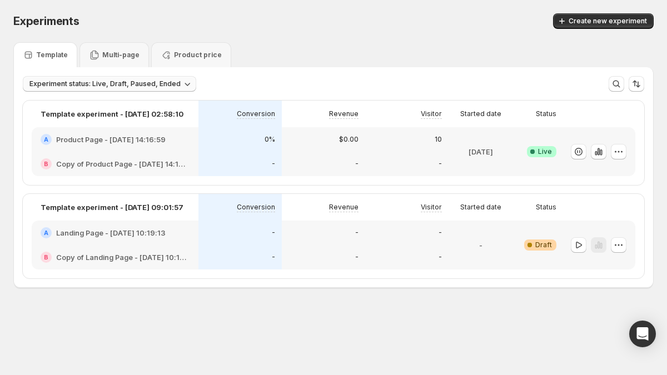
click at [168, 82] on span "Experiment status: Live, Draft, Paused, Ended" at bounding box center [104, 84] width 151 height 9
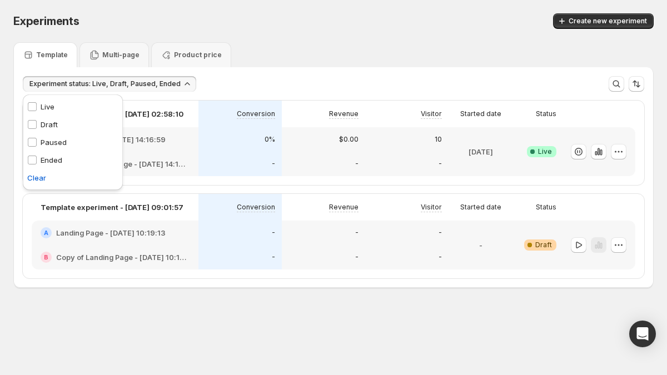
click at [65, 108] on div "Live Live" at bounding box center [73, 107] width 100 height 18
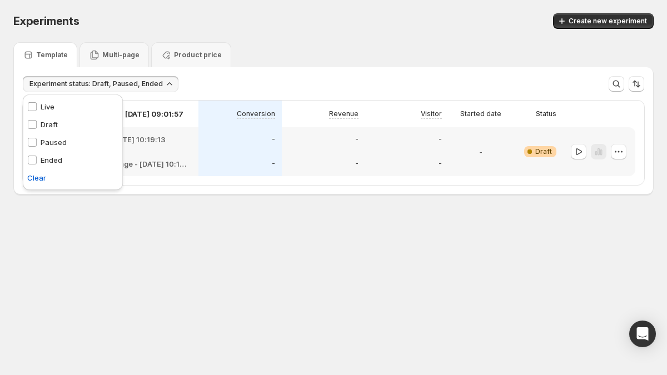
click at [73, 129] on div "Draft Draft" at bounding box center [73, 125] width 100 height 18
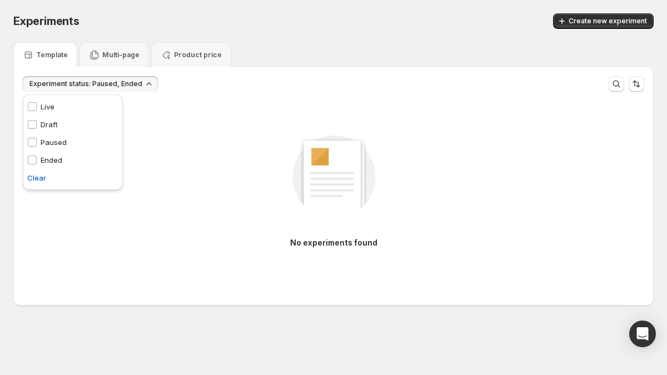
click at [71, 152] on div "Ended Ended" at bounding box center [73, 160] width 100 height 18
click at [67, 168] on div "Ended Ended" at bounding box center [73, 160] width 100 height 18
drag, startPoint x: 67, startPoint y: 140, endPoint x: 63, endPoint y: 161, distance: 22.0
click at [67, 140] on div "Paused Paused" at bounding box center [47, 142] width 48 height 18
click at [63, 161] on div "Ended Ended" at bounding box center [45, 160] width 44 height 18
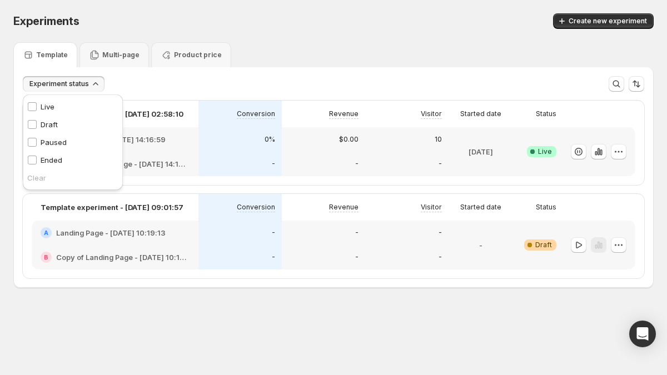
click at [68, 124] on div "Draft Draft" at bounding box center [73, 125] width 100 height 18
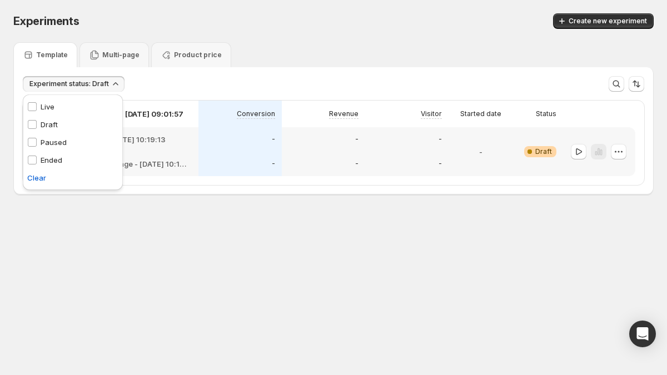
click at [68, 124] on div "Draft Draft" at bounding box center [73, 125] width 100 height 18
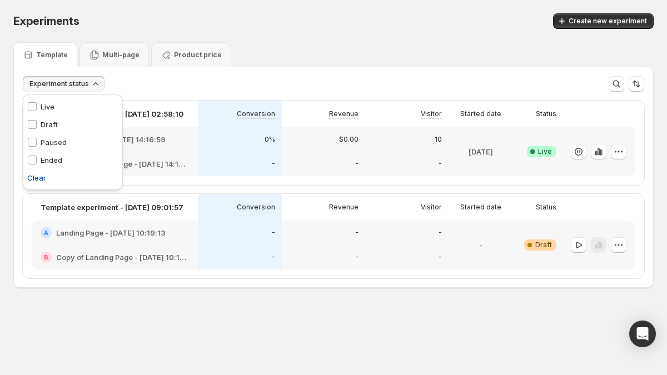
click at [46, 154] on div "Ended Ended" at bounding box center [45, 160] width 44 height 18
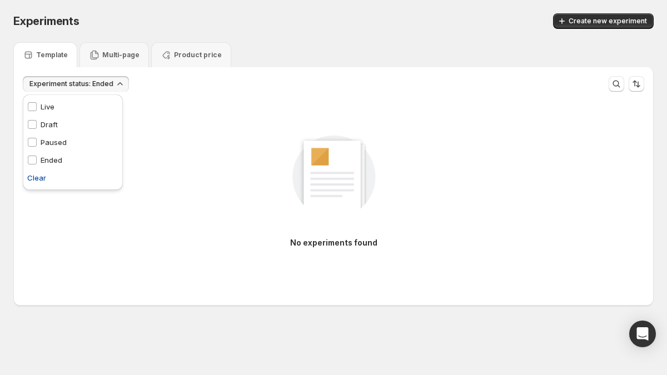
click at [42, 182] on span "Clear" at bounding box center [36, 177] width 19 height 11
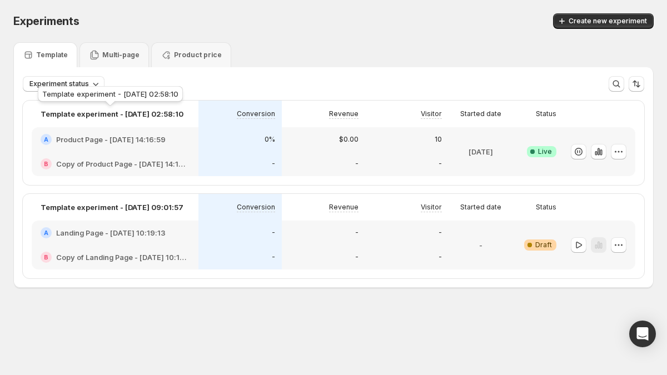
click at [174, 113] on p "Template experiment - [DATE] 02:58:10" at bounding box center [112, 113] width 143 height 11
click at [169, 110] on p "Template experiment - [DATE] 02:58:10" at bounding box center [112, 113] width 143 height 11
click at [616, 244] on icon "button" at bounding box center [618, 245] width 11 height 11
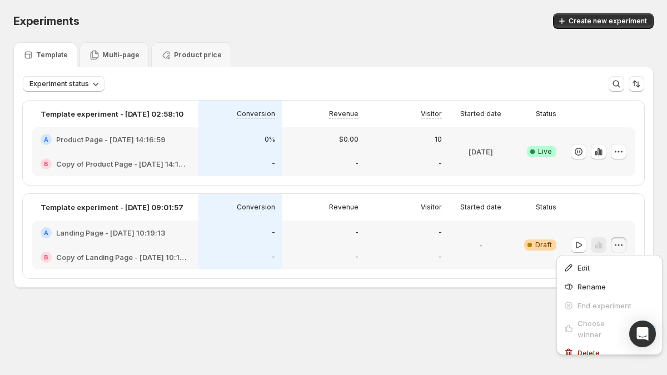
click at [518, 329] on div "Experiments. This page is ready Experiments Create new experiment Template Mult…" at bounding box center [333, 174] width 667 height 348
